Goal: Check status: Check status

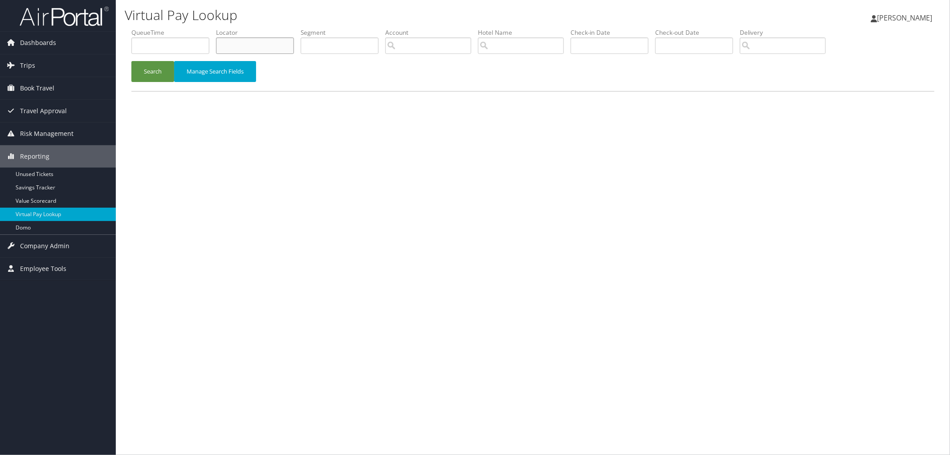
click at [252, 47] on input "text" at bounding box center [255, 45] width 78 height 16
paste input "CMLJZC"
type input "CMLJZC"
click at [148, 72] on button "Search" at bounding box center [152, 71] width 43 height 21
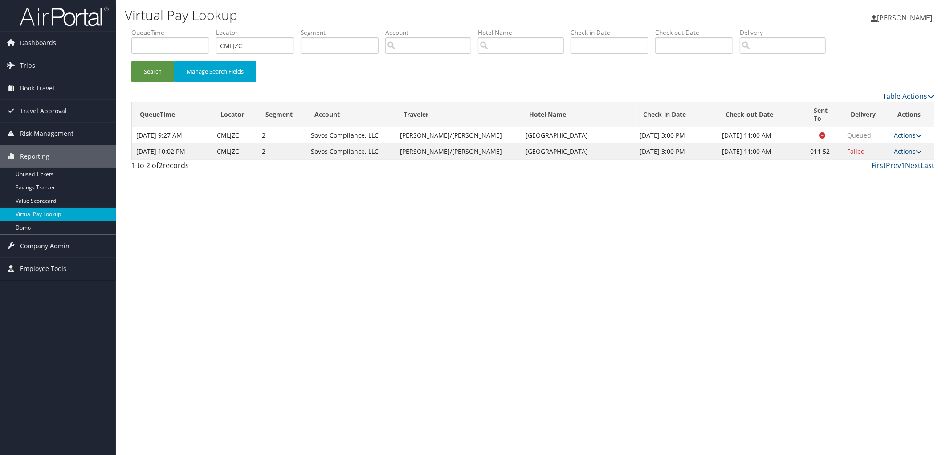
drag, startPoint x: 572, startPoint y: 145, endPoint x: 488, endPoint y: 146, distance: 84.2
click at [521, 146] on td "Jw Marriott Hotel Mexico City" at bounding box center [578, 151] width 114 height 16
copy td "Jw Marriott Hotel Mexico City"
click at [916, 148] on icon at bounding box center [919, 151] width 6 height 6
click at [908, 152] on link "Resend" at bounding box center [878, 156] width 76 height 15
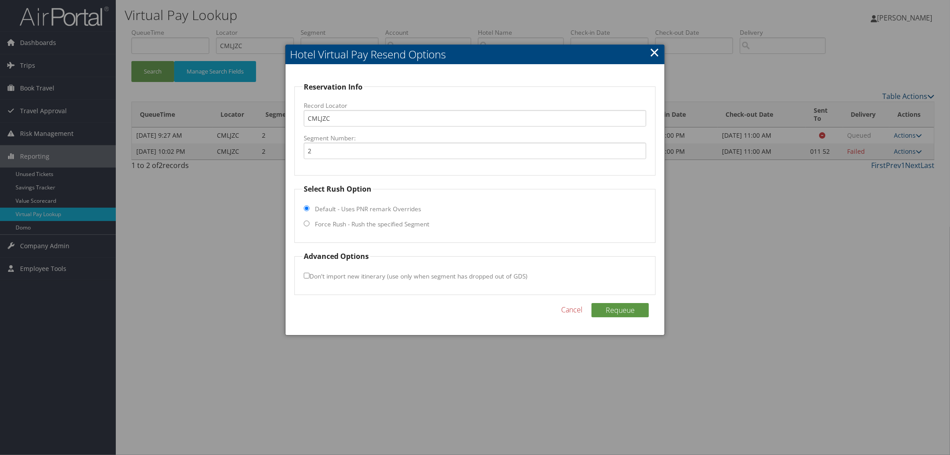
click at [372, 223] on label "Force Rush - Rush the specified Segment" at bounding box center [372, 224] width 114 height 9
click at [309, 223] on input "Force Rush - Rush the specified Segment" at bounding box center [307, 223] width 6 height 6
radio input "true"
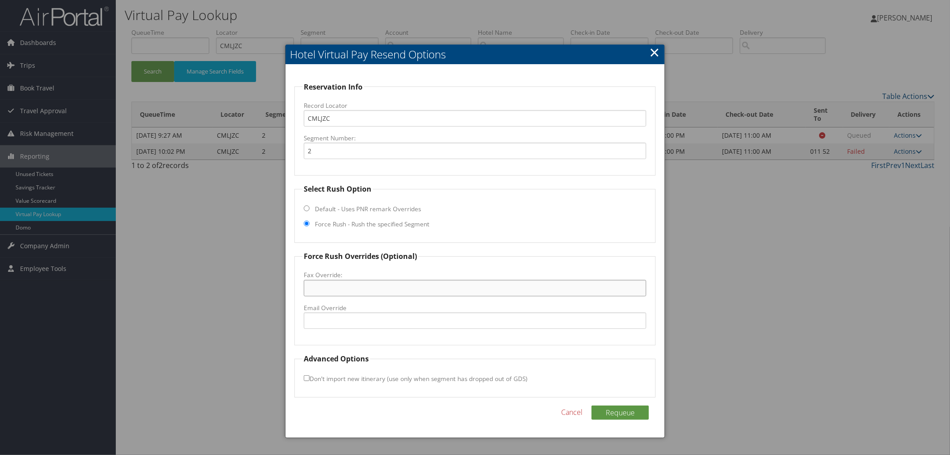
paste input "52 55-5999-0001"
type input "52 55-5999-0001"
click at [634, 413] on button "Requeue" at bounding box center [619, 412] width 57 height 14
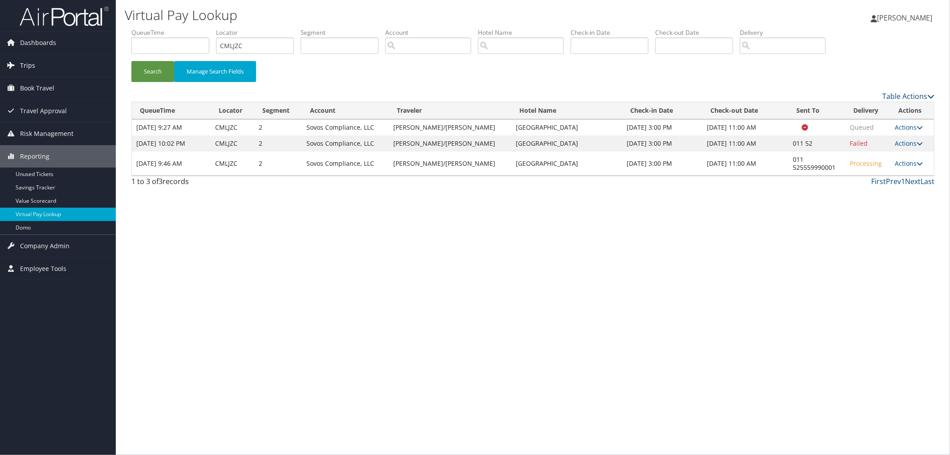
click at [81, 73] on link "Trips" at bounding box center [58, 65] width 116 height 22
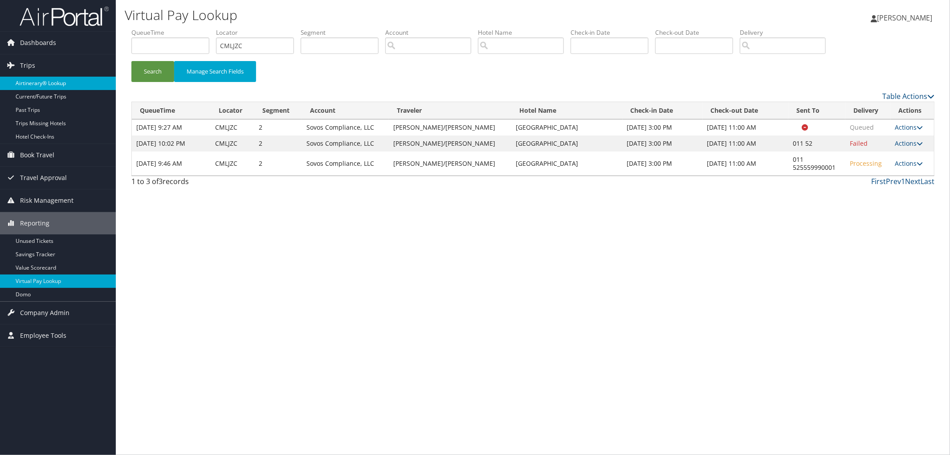
click at [73, 82] on link "Airtinerary® Lookup" at bounding box center [58, 83] width 116 height 13
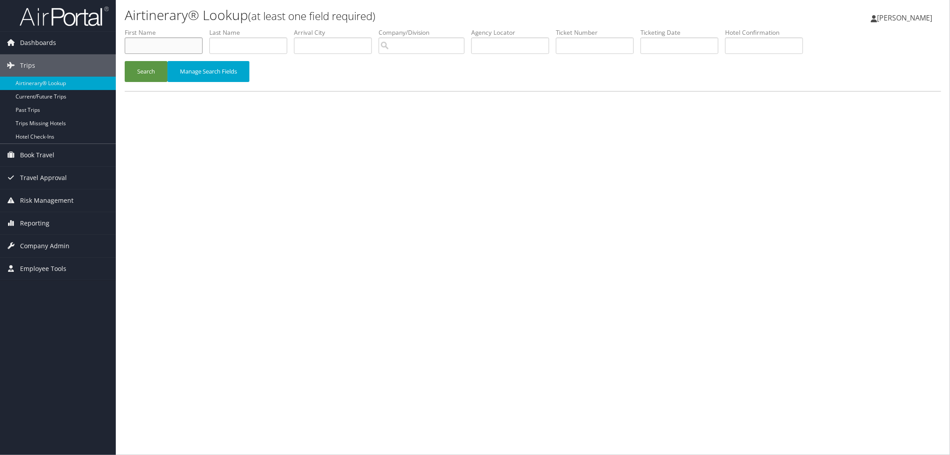
click at [139, 47] on input "text" at bounding box center [164, 45] width 78 height 16
type input "Nathan"
type input "Wiggins"
click at [141, 69] on button "Search" at bounding box center [146, 71] width 43 height 21
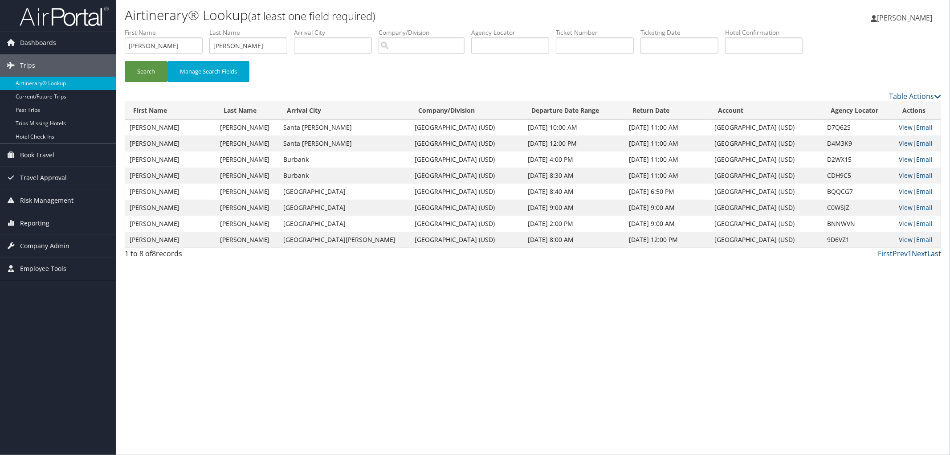
click at [899, 159] on link "View" at bounding box center [906, 159] width 14 height 8
click at [823, 161] on td "D2WX15" at bounding box center [858, 159] width 71 height 16
copy td "D2WX15"
click at [65, 224] on link "Reporting" at bounding box center [58, 223] width 116 height 22
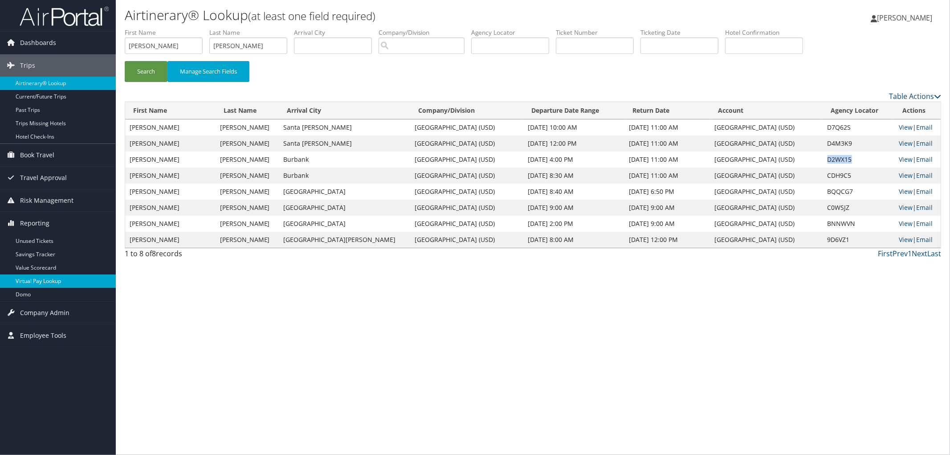
click at [77, 279] on link "Virtual Pay Lookup" at bounding box center [58, 280] width 116 height 13
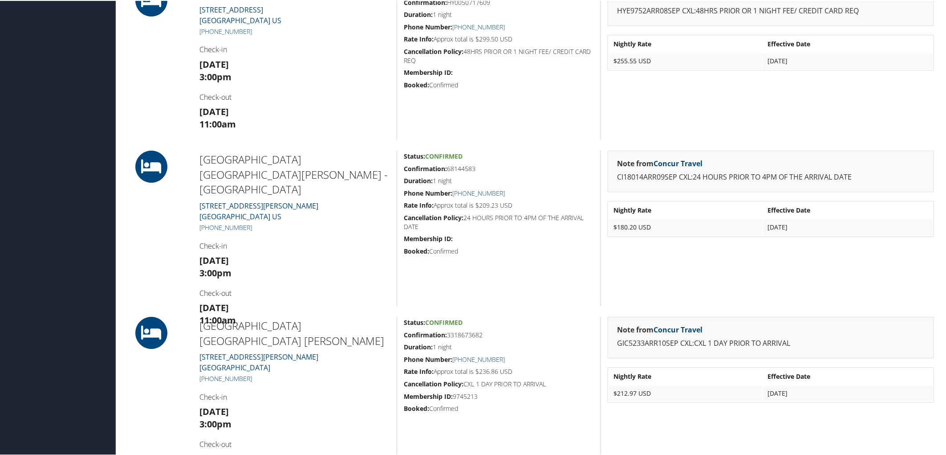
scroll to position [1187, 0]
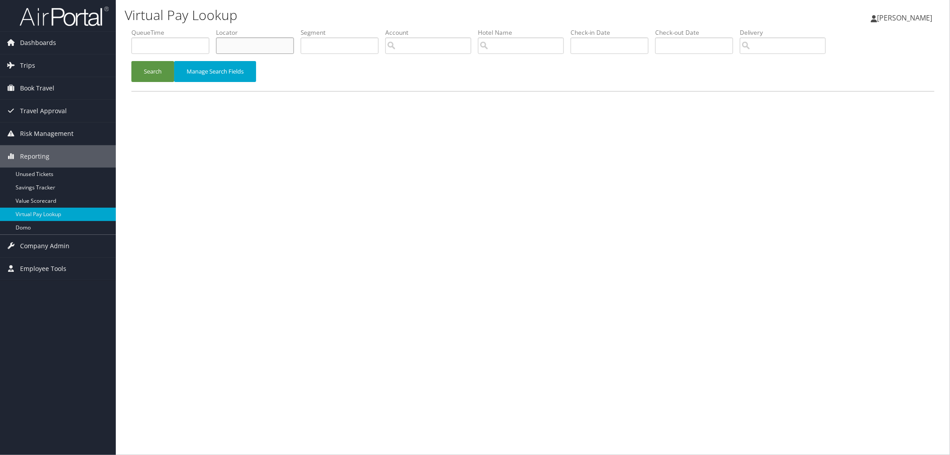
click at [231, 39] on input "text" at bounding box center [255, 45] width 78 height 16
paste input "D2WX15"
type input "D2WX15"
click at [170, 79] on button "Search" at bounding box center [152, 71] width 43 height 21
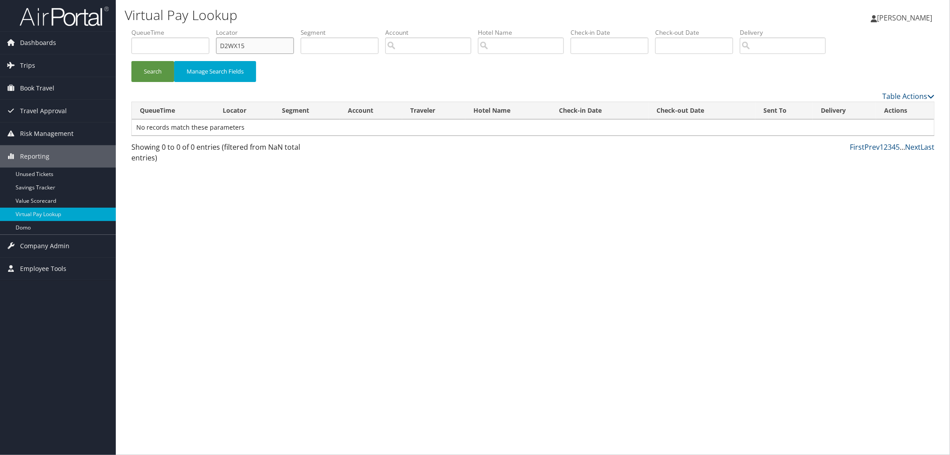
click at [223, 42] on input "D2WX15" at bounding box center [255, 45] width 78 height 16
click at [66, 67] on link "Trips" at bounding box center [58, 65] width 116 height 22
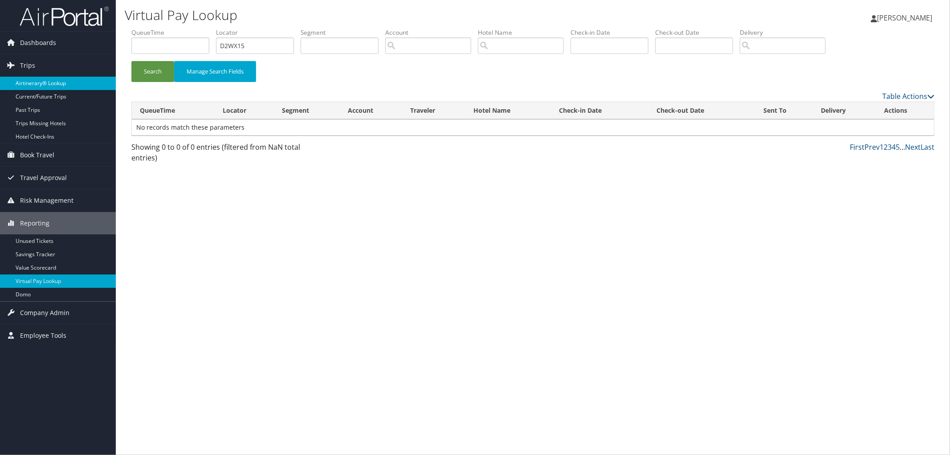
click at [72, 85] on link "Airtinerary® Lookup" at bounding box center [58, 83] width 116 height 13
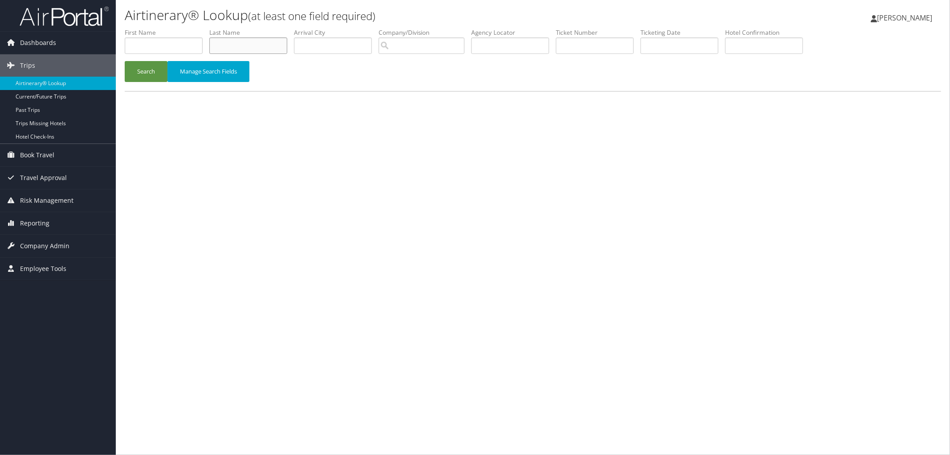
click at [246, 46] on input "text" at bounding box center [248, 45] width 78 height 16
click at [183, 48] on input "text" at bounding box center [164, 45] width 78 height 16
paste input "D2WX15"
type input "D2WX15"
click at [141, 73] on button "Search" at bounding box center [146, 71] width 43 height 21
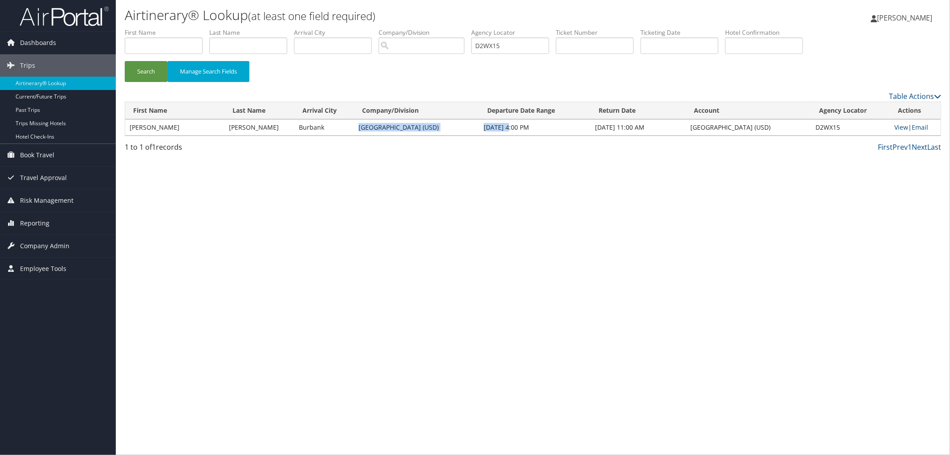
drag, startPoint x: 350, startPoint y: 126, endPoint x: 498, endPoint y: 130, distance: 147.5
click at [498, 130] on tr "NATHAN CHRISTOPHER WIGGINS Burbank University of San Diego (USD) Sep 2, 2025 4:…" at bounding box center [532, 127] width 815 height 16
click at [459, 163] on div "Airtinerary® Lookup (at least one field required) Megan Foster Megan Foster My …" at bounding box center [533, 227] width 834 height 455
click at [902, 127] on link "View" at bounding box center [901, 127] width 14 height 8
click at [814, 128] on td "D2WX15" at bounding box center [850, 127] width 79 height 16
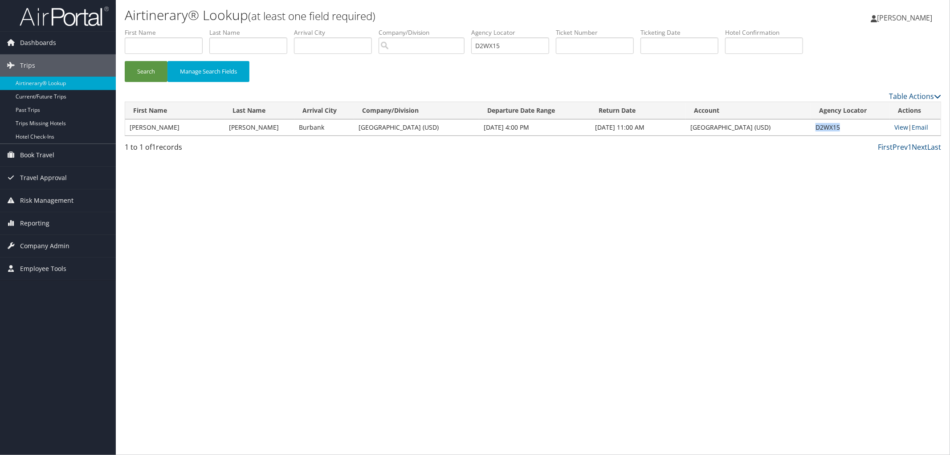
click at [814, 128] on td "D2WX15" at bounding box center [850, 127] width 79 height 16
copy td "D2WX15"
drag, startPoint x: 339, startPoint y: 126, endPoint x: 435, endPoint y: 130, distance: 95.8
click at [435, 130] on tr "NATHAN CHRISTOPHER WIGGINS Burbank University of San Diego (USD) Sep 2, 2025 4:…" at bounding box center [532, 127] width 815 height 16
click at [149, 73] on button "Search" at bounding box center [146, 71] width 43 height 21
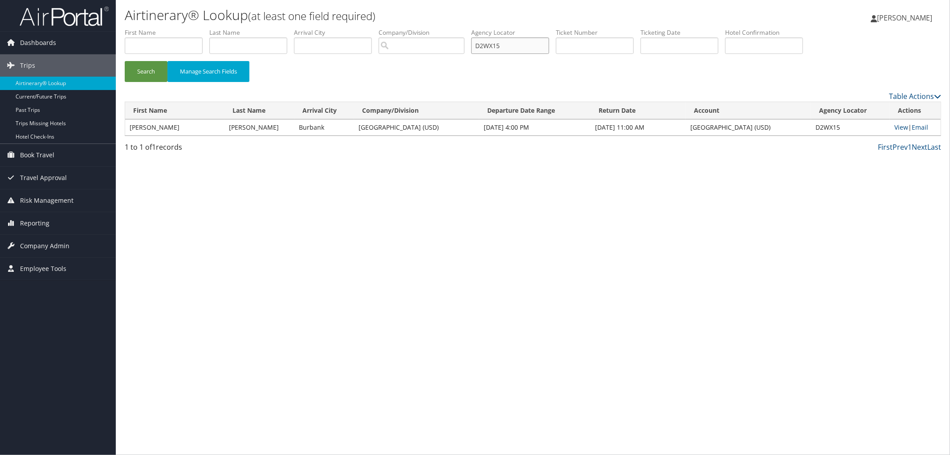
click at [516, 45] on input "D2WX15" at bounding box center [510, 45] width 78 height 16
click at [88, 217] on link "Reporting" at bounding box center [58, 223] width 116 height 22
click at [74, 278] on link "Virtual Pay Lookup" at bounding box center [58, 280] width 116 height 13
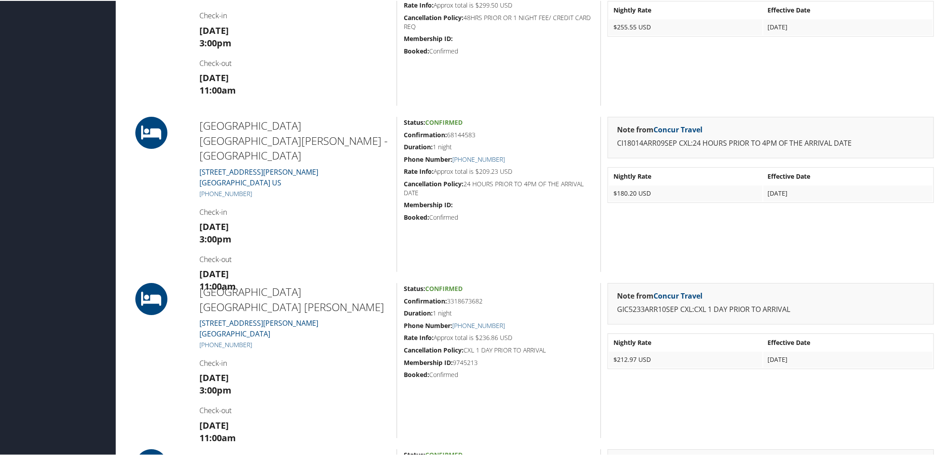
scroll to position [1336, 0]
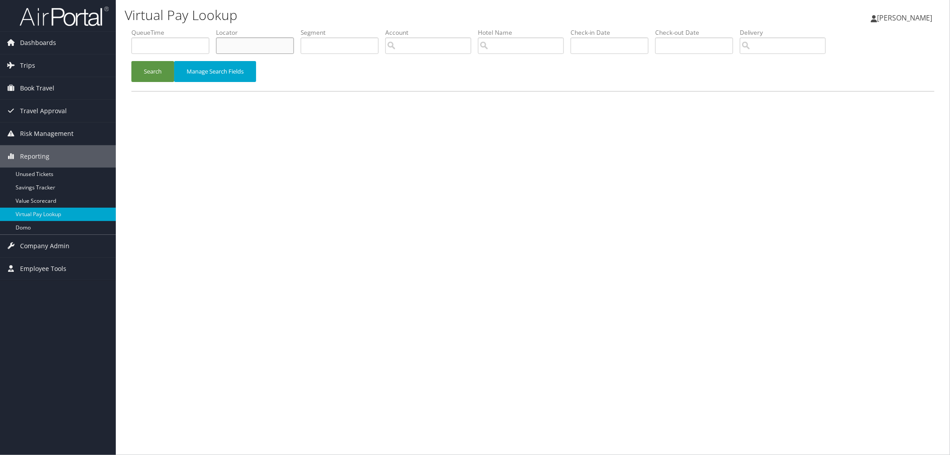
click at [241, 43] on input "text" at bounding box center [255, 45] width 78 height 16
paste input "D2WX15"
type input "D2WX15"
click at [163, 70] on button "Search" at bounding box center [152, 71] width 43 height 21
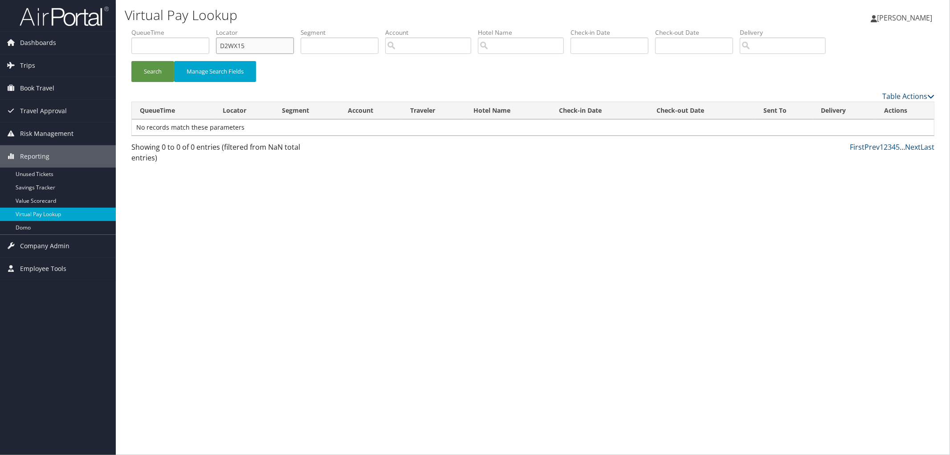
click at [224, 47] on input "D2WX15" at bounding box center [255, 45] width 78 height 16
click at [159, 71] on button "Search" at bounding box center [152, 71] width 43 height 21
click at [161, 73] on button "Search" at bounding box center [152, 71] width 43 height 21
click at [151, 73] on button "Search" at bounding box center [152, 71] width 43 height 21
click at [226, 41] on input "D2WX15" at bounding box center [255, 45] width 78 height 16
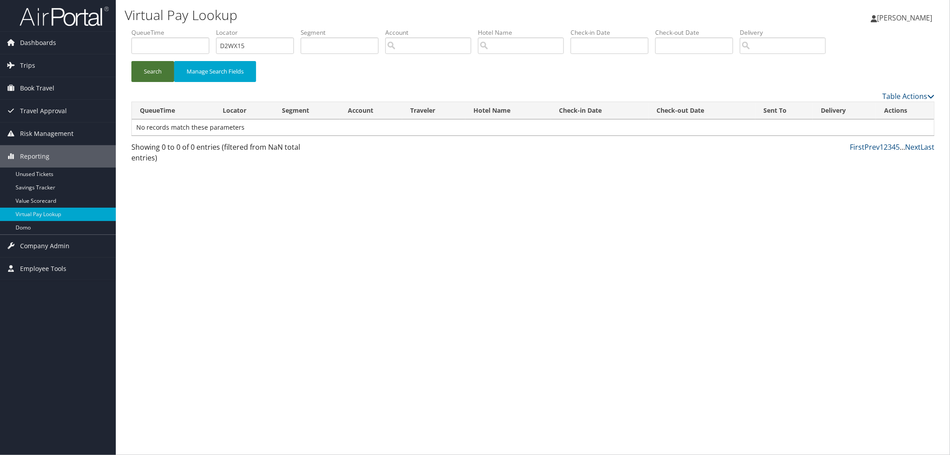
click at [170, 74] on button "Search" at bounding box center [152, 71] width 43 height 21
click at [286, 126] on td "No records match these parameters" at bounding box center [533, 127] width 802 height 16
click at [139, 76] on button "Search" at bounding box center [152, 71] width 43 height 21
click at [152, 78] on button "Search" at bounding box center [152, 71] width 43 height 21
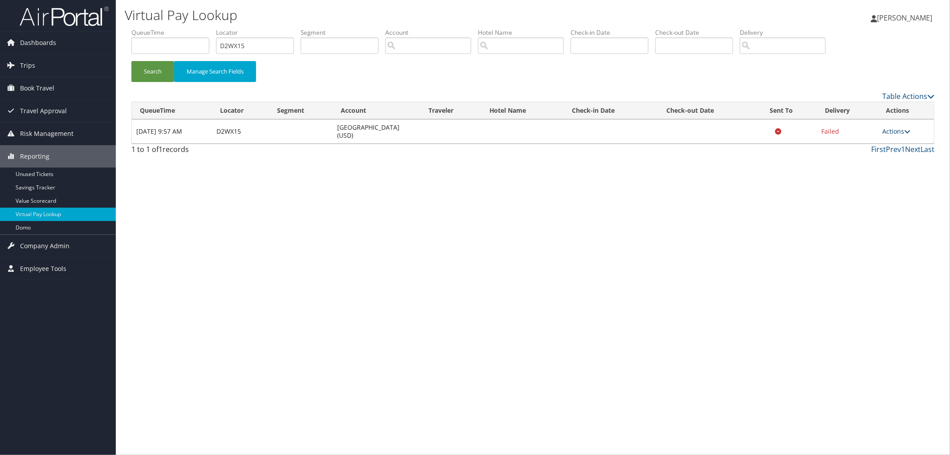
click at [899, 130] on link "Actions" at bounding box center [896, 131] width 28 height 8
click at [895, 156] on link "Logs" at bounding box center [878, 159] width 56 height 15
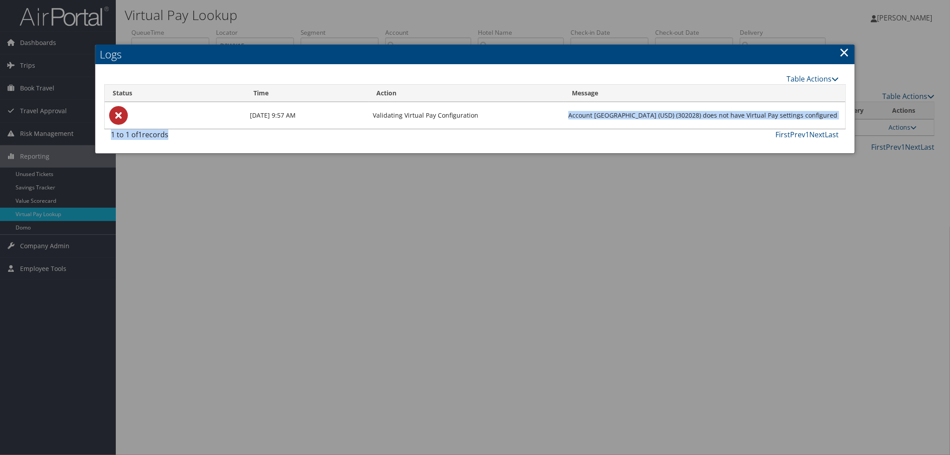
drag, startPoint x: 647, startPoint y: 107, endPoint x: 760, endPoint y: 135, distance: 116.1
click at [760, 135] on div "Table Actions Loading... Status Time Action Message Sep 9, 2025 9:57 AM Validat…" at bounding box center [474, 108] width 741 height 71
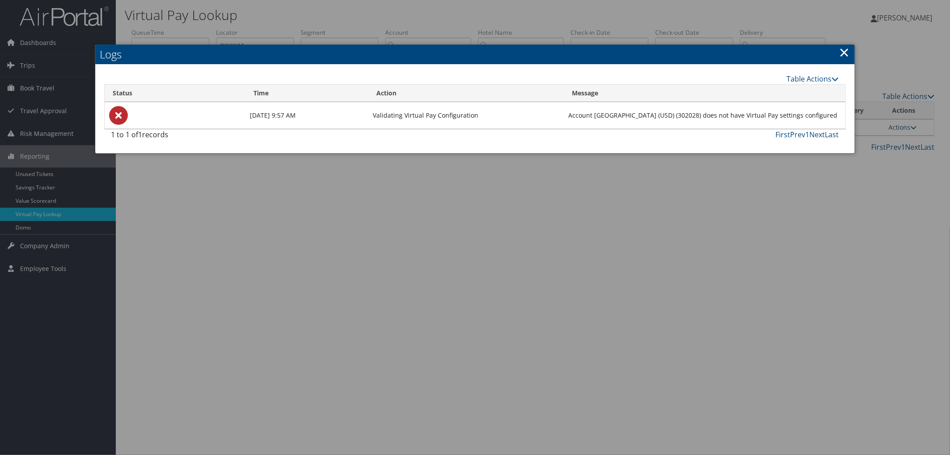
click at [622, 212] on div at bounding box center [475, 227] width 950 height 455
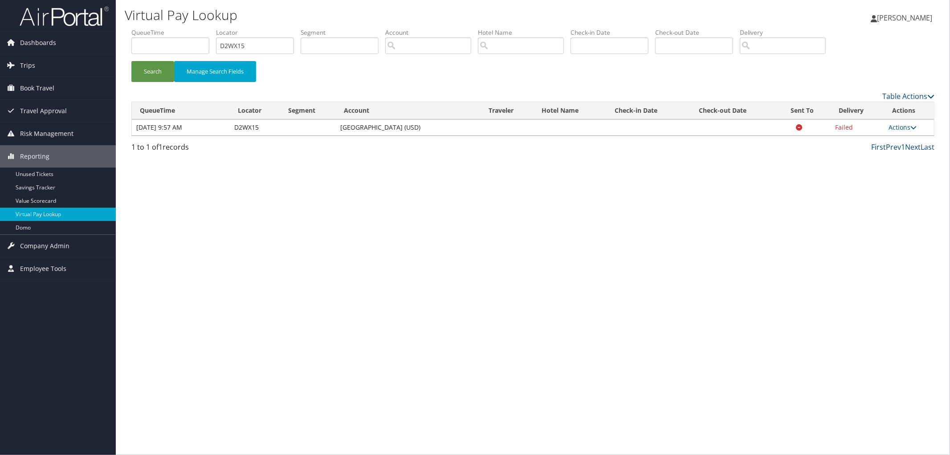
click at [897, 122] on td "Actions Resend Logs View Itinerary" at bounding box center [909, 127] width 50 height 16
click at [898, 126] on link "Actions" at bounding box center [902, 127] width 28 height 8
click at [881, 152] on link "Logs" at bounding box center [886, 155] width 56 height 15
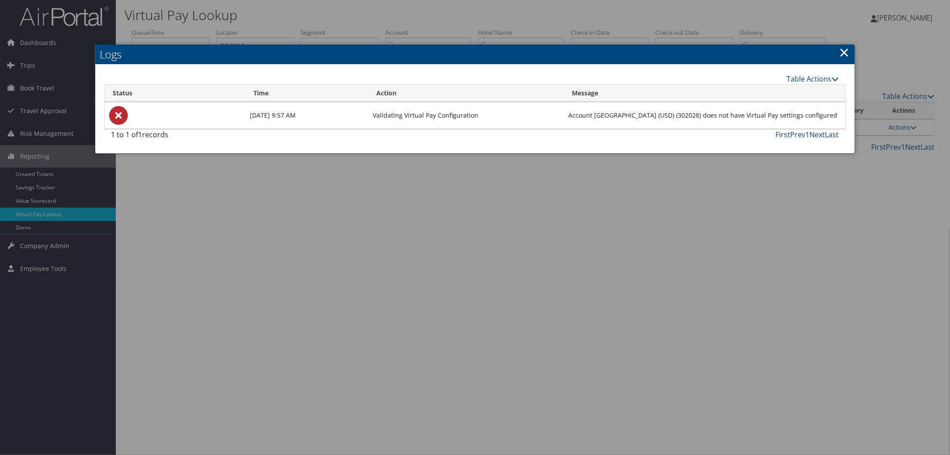
drag, startPoint x: 747, startPoint y: 117, endPoint x: 627, endPoint y: 101, distance: 121.4
click at [627, 101] on table "Status Time Action Message Sep 9, 2025 9:57 AM Validating Virtual Pay Configura…" at bounding box center [474, 106] width 741 height 45
click at [729, 179] on div at bounding box center [475, 227] width 950 height 455
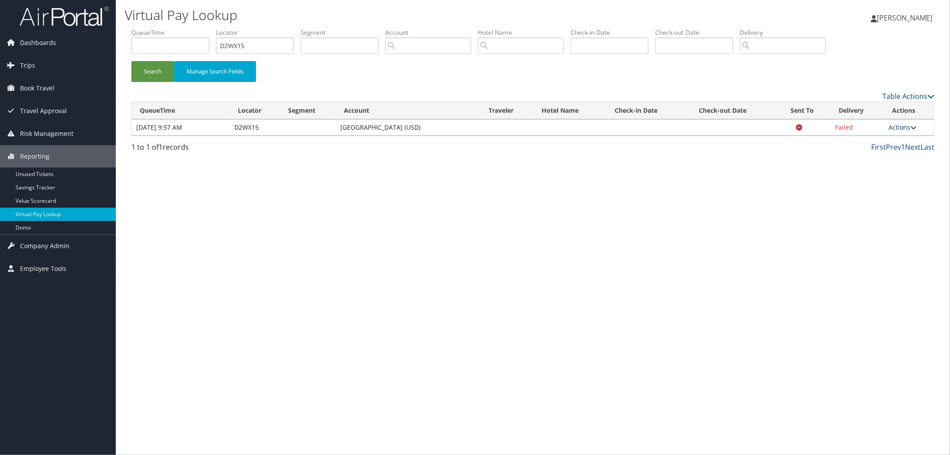
click at [896, 130] on link "Actions" at bounding box center [902, 127] width 28 height 8
click at [892, 149] on link "Logs" at bounding box center [886, 155] width 56 height 15
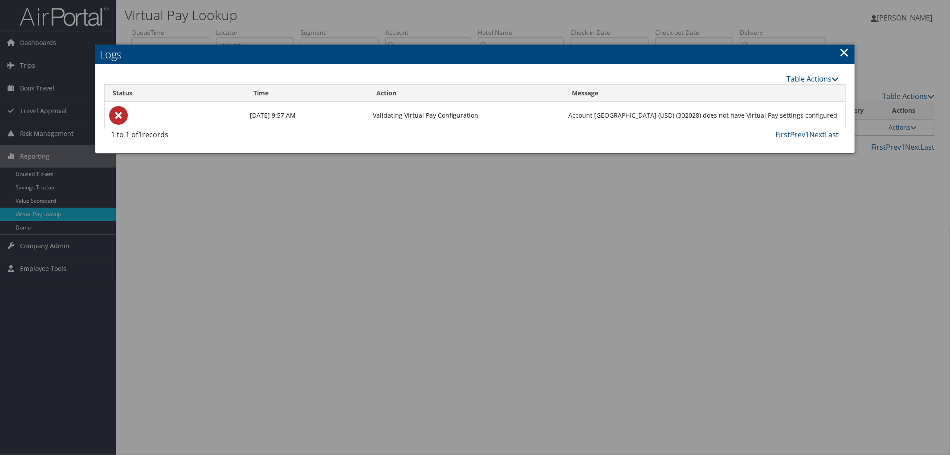
drag, startPoint x: 410, startPoint y: 110, endPoint x: 529, endPoint y: 122, distance: 119.5
click at [529, 122] on tr "Sep 9, 2025 9:57 AM Validating Virtual Pay Configuration Account University of …" at bounding box center [475, 115] width 740 height 27
click at [702, 168] on div at bounding box center [475, 227] width 950 height 455
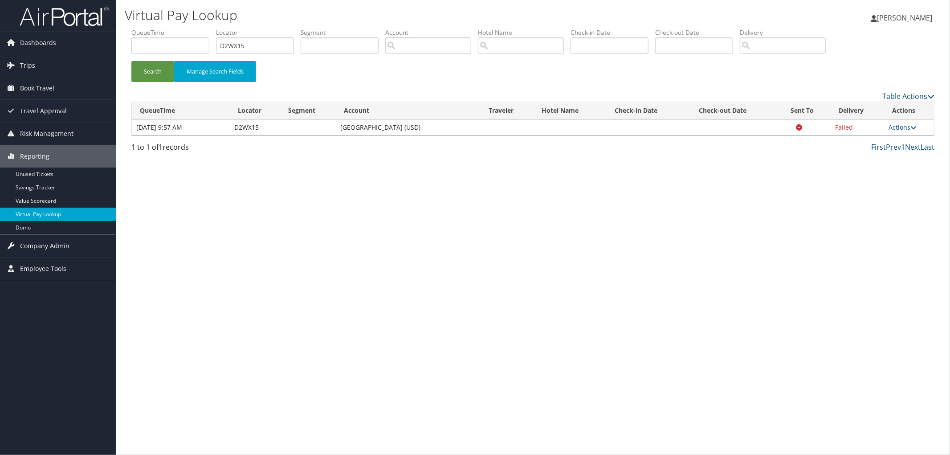
click at [904, 128] on link "Actions" at bounding box center [902, 127] width 28 height 8
click at [893, 155] on link "Logs" at bounding box center [886, 155] width 56 height 15
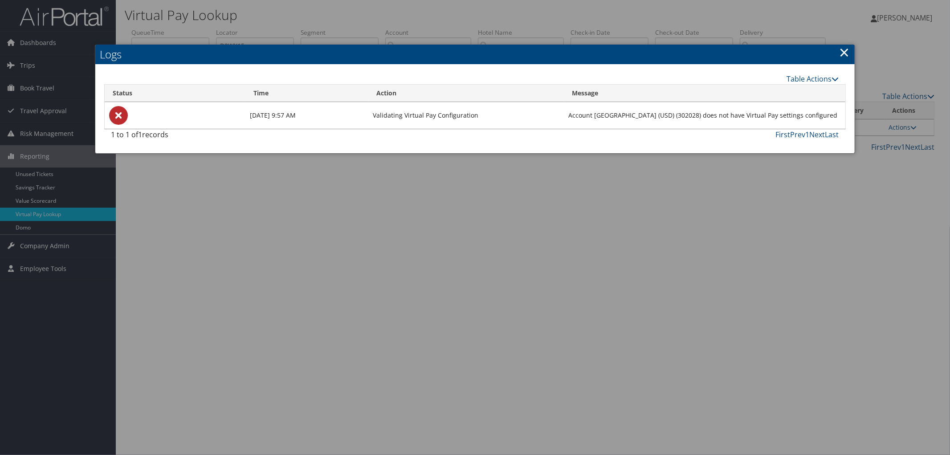
drag, startPoint x: 647, startPoint y: 106, endPoint x: 749, endPoint y: 125, distance: 103.3
click at [749, 125] on td "Account University of San Diego (USD) (302028) does not have Virtual Pay settin…" at bounding box center [704, 115] width 281 height 27
click at [747, 178] on div at bounding box center [475, 227] width 950 height 455
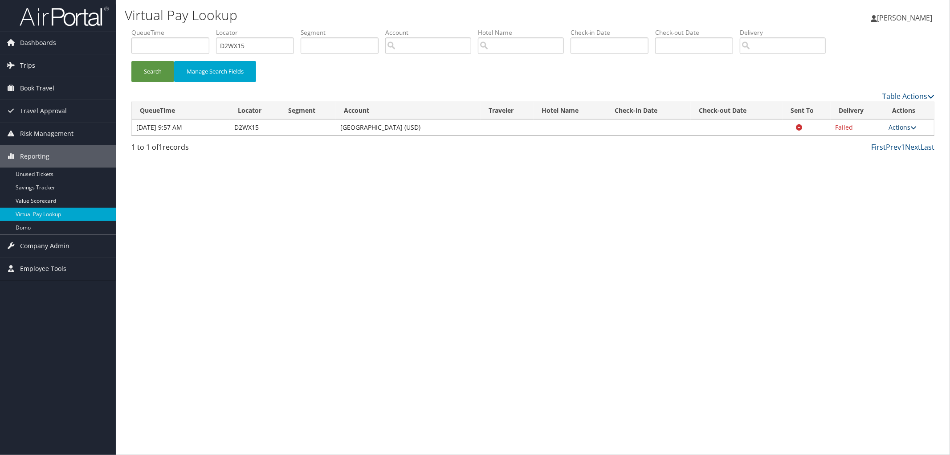
click at [909, 126] on link "Actions" at bounding box center [902, 127] width 28 height 8
click at [893, 148] on link "Logs" at bounding box center [886, 155] width 56 height 15
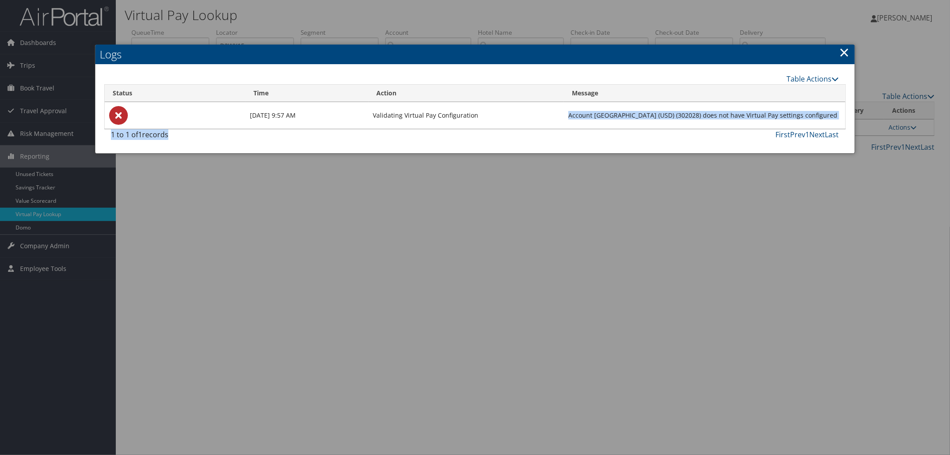
drag, startPoint x: 637, startPoint y: 114, endPoint x: 754, endPoint y: 130, distance: 118.7
click at [754, 130] on div "Table Actions Loading... Status Time Action Message Sep 9, 2025 9:57 AM Validat…" at bounding box center [474, 108] width 741 height 71
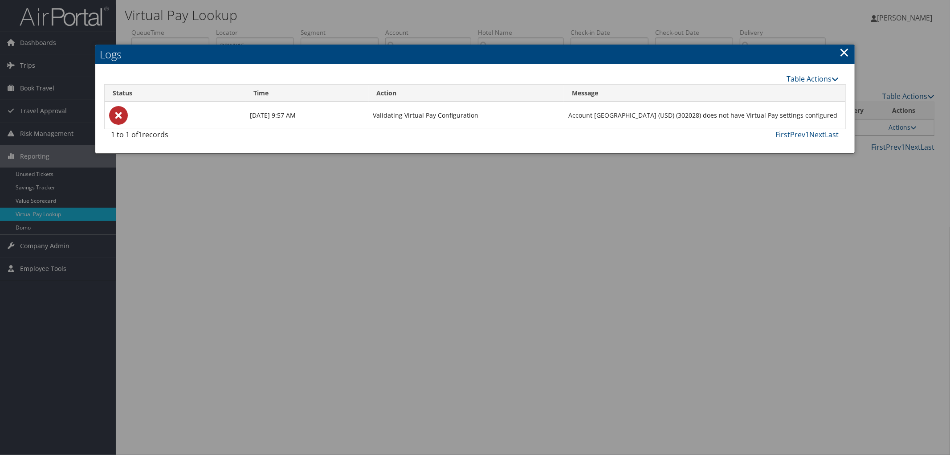
click at [508, 56] on h2 "Logs" at bounding box center [474, 55] width 759 height 20
click at [848, 50] on link "×" at bounding box center [844, 52] width 10 height 18
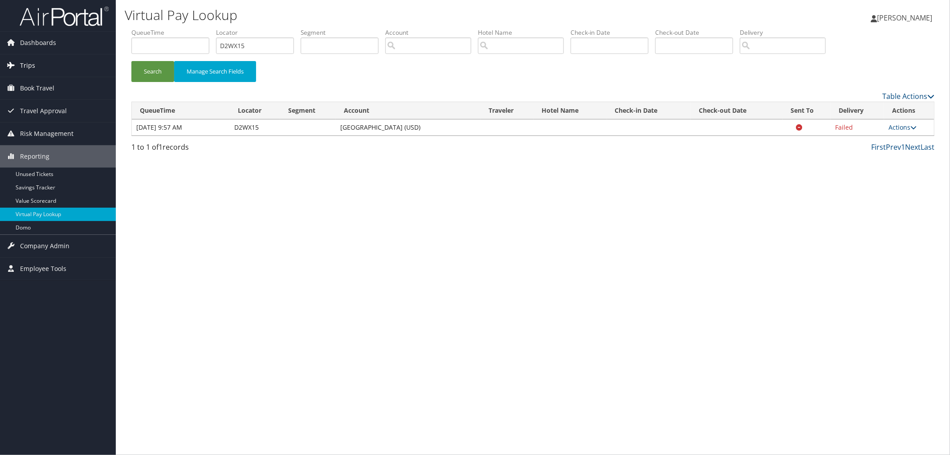
click at [57, 68] on link "Trips" at bounding box center [58, 65] width 116 height 22
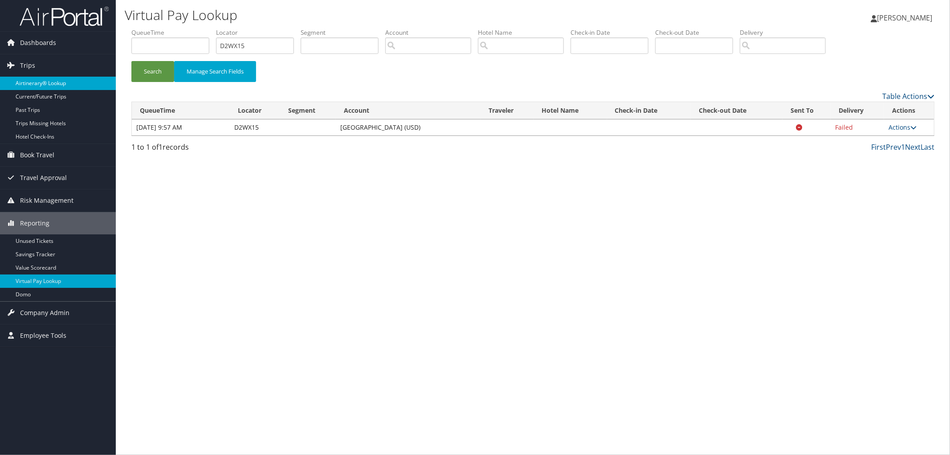
click at [57, 87] on link "Airtinerary® Lookup" at bounding box center [58, 83] width 116 height 13
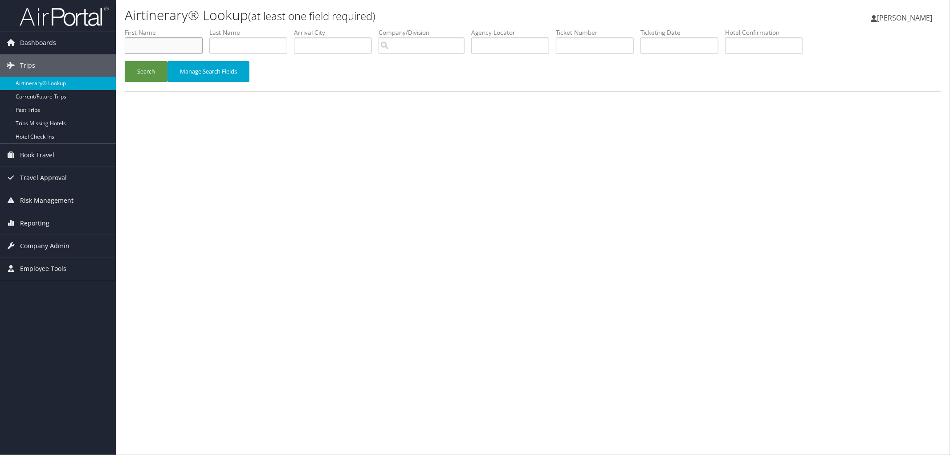
click at [171, 42] on input "text" at bounding box center [164, 45] width 78 height 16
click at [227, 42] on input "text" at bounding box center [248, 45] width 78 height 16
click at [187, 42] on input "text" at bounding box center [164, 45] width 78 height 16
click at [240, 45] on input "text" at bounding box center [248, 45] width 78 height 16
click at [243, 38] on input "text" at bounding box center [248, 45] width 78 height 16
